Goal: Task Accomplishment & Management: Use online tool/utility

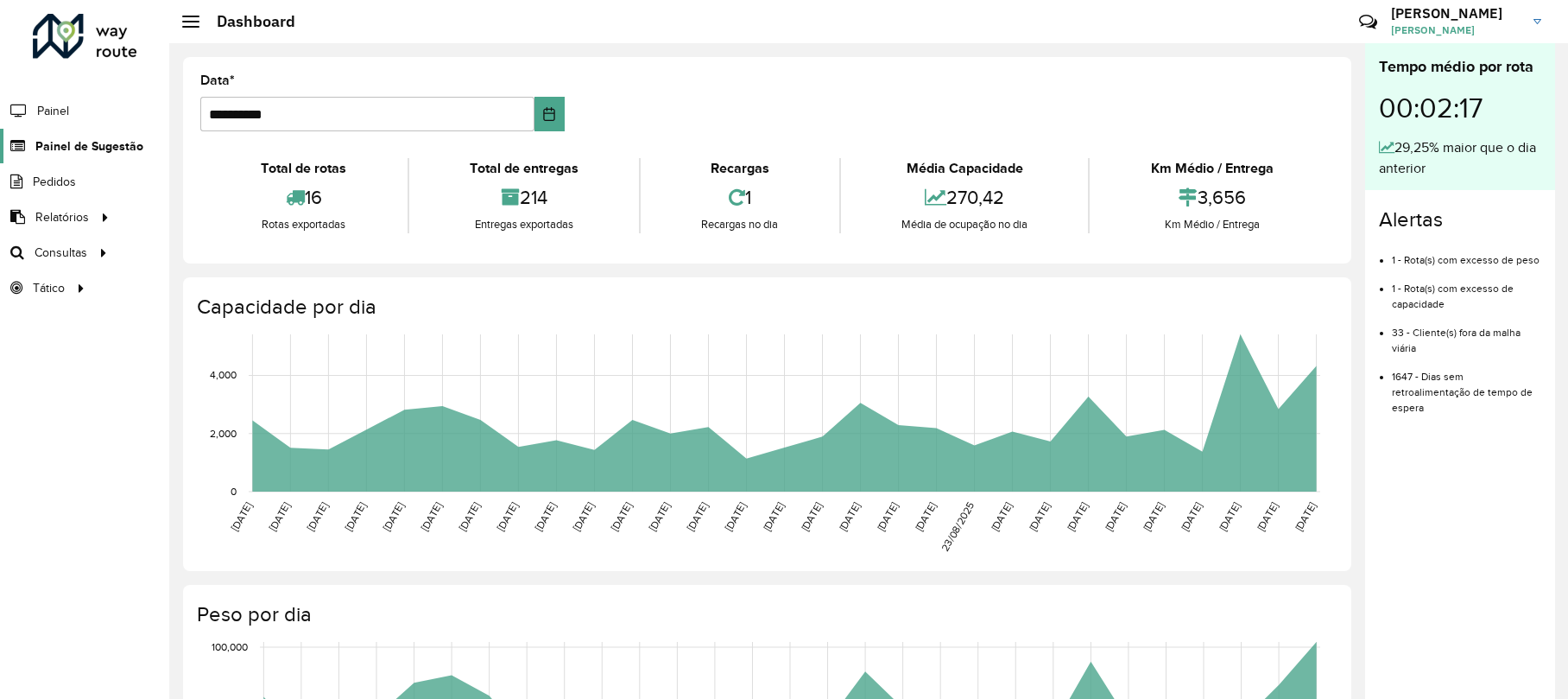
click at [74, 135] on link "Painel de Sugestão" at bounding box center [72, 146] width 143 height 35
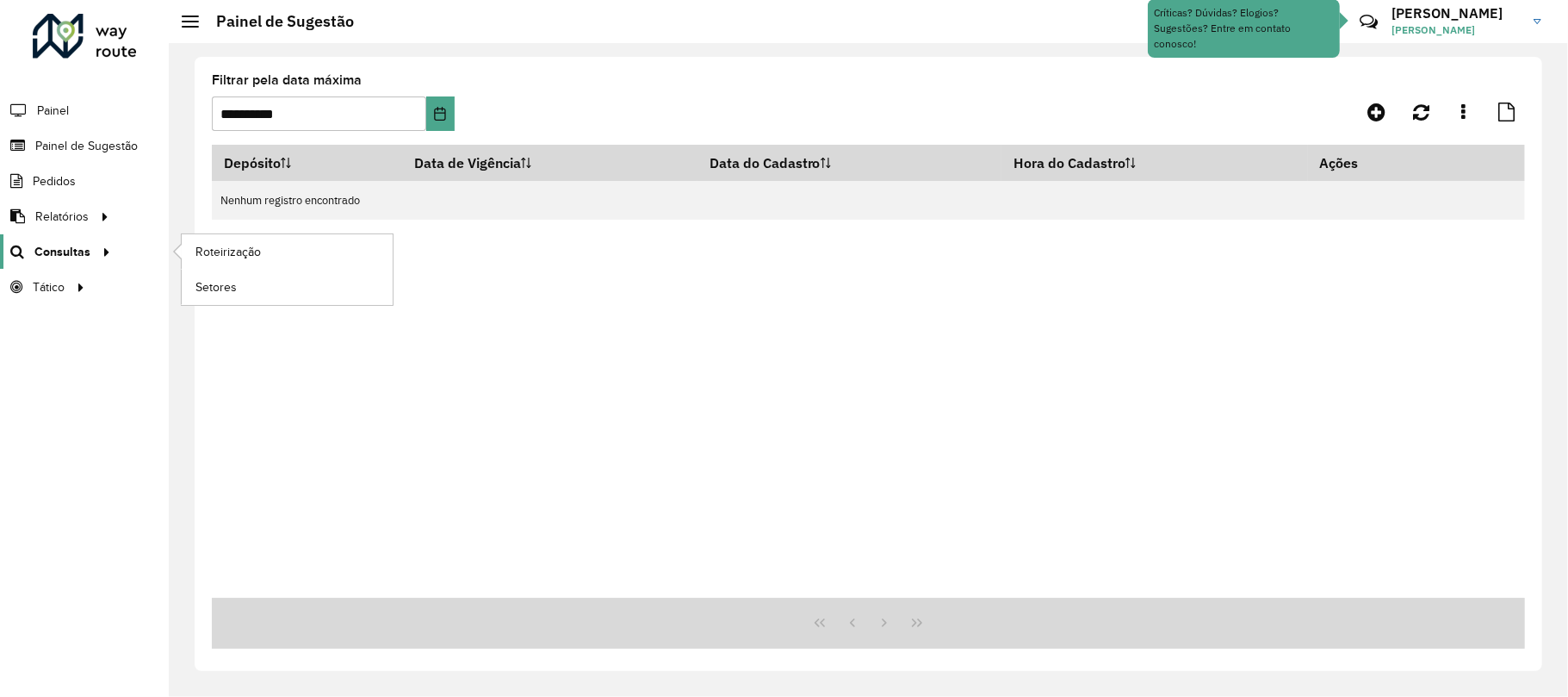
click at [91, 241] on link "Consultas" at bounding box center [58, 251] width 116 height 35
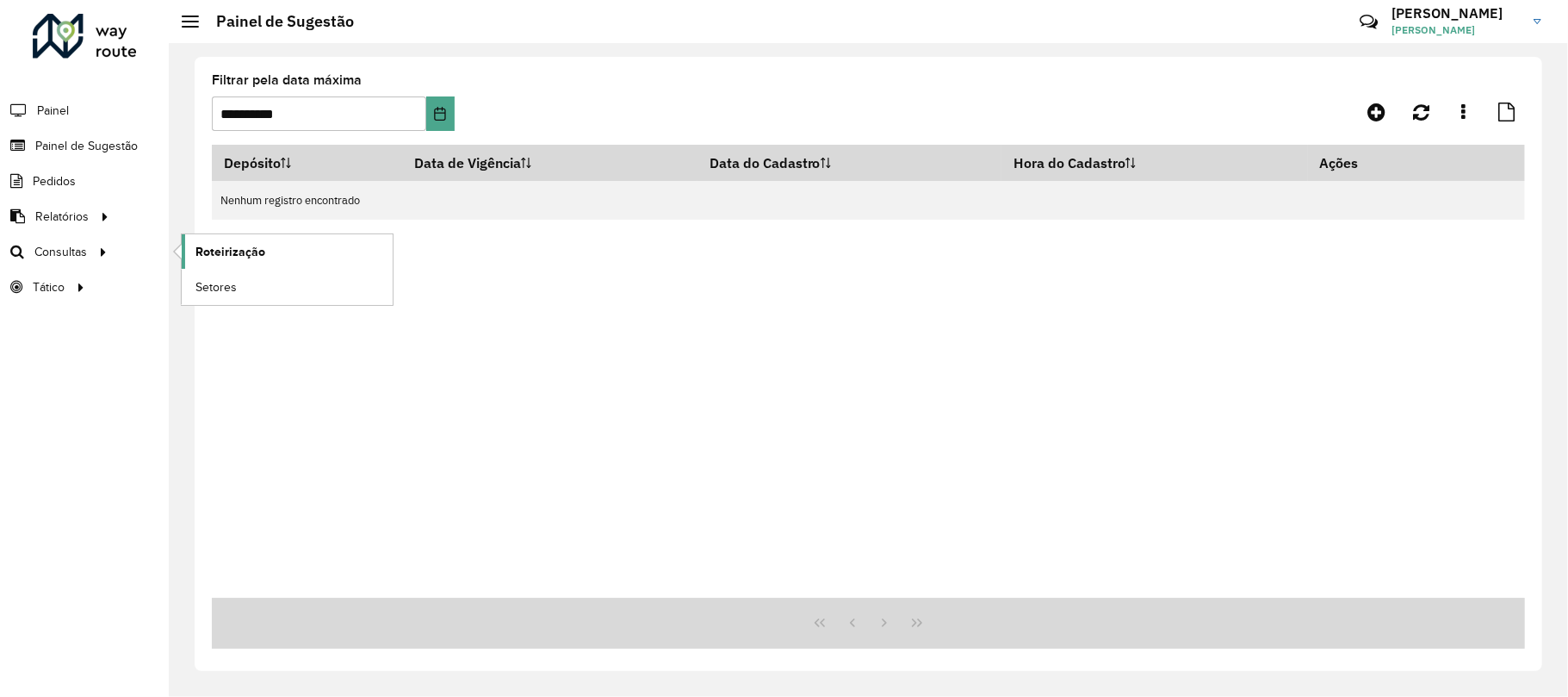
click at [214, 245] on span "Roteirização" at bounding box center [231, 252] width 70 height 18
